Goal: Check status: Check status

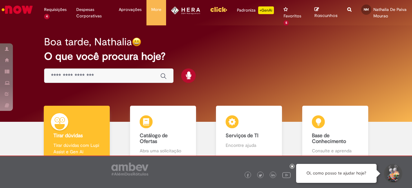
click at [400, 86] on div "Boa tarde, Nathalia O que você procura hoje?" at bounding box center [206, 73] width 402 height 97
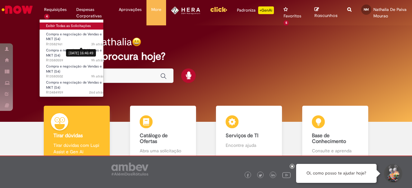
click at [58, 23] on link "Exibir Todas as Solicitações" at bounding box center [75, 26] width 71 height 7
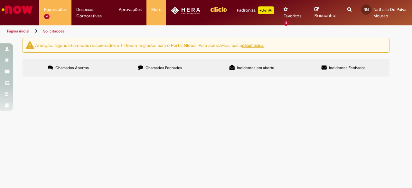
click at [138, 69] on icon at bounding box center [140, 67] width 5 height 5
click at [0, 0] on span "Olá pessoal, tudo bem? Gostaria de efetuar esse pagamento, por gentileza." at bounding box center [0, 0] width 0 height 0
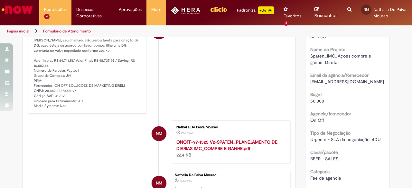
scroll to position [120, 0]
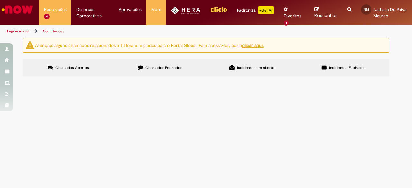
click at [152, 72] on label "Chamados Fechados" at bounding box center [160, 67] width 92 height 17
click at [92, 72] on label "Chamados Abertos" at bounding box center [69, 67] width 92 height 17
click at [165, 63] on label "Chamados Fechados" at bounding box center [160, 67] width 92 height 17
